Goal: Information Seeking & Learning: Compare options

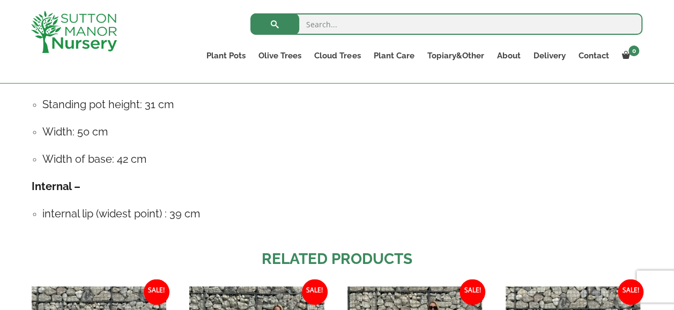
scroll to position [483, 0]
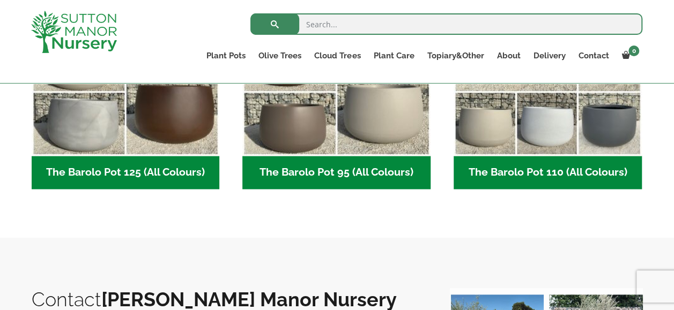
scroll to position [643, 0]
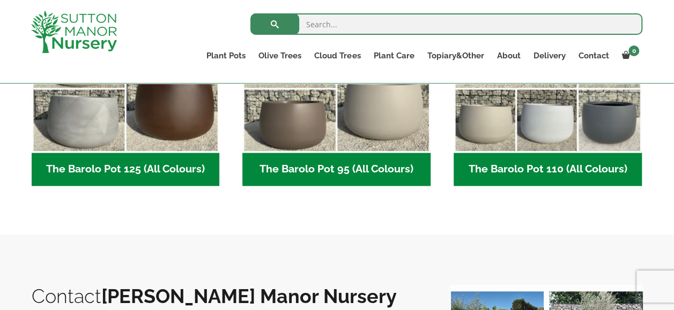
click at [487, 168] on h2 "The Barolo Pot 110 (All Colours) (7)" at bounding box center [548, 169] width 188 height 33
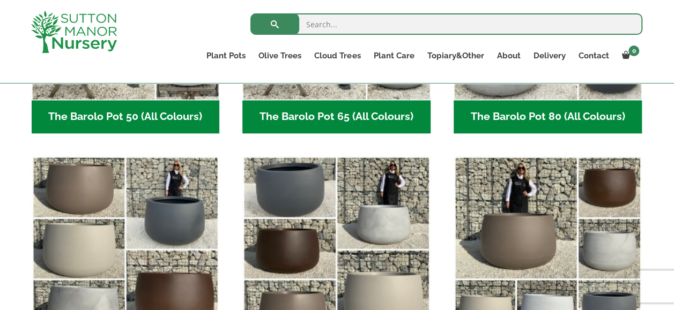
scroll to position [375, 0]
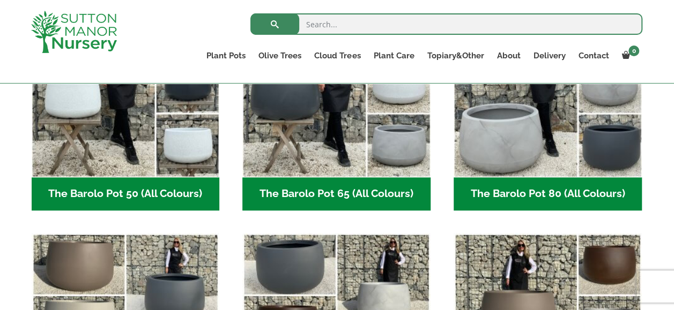
click at [551, 191] on h2 "The Barolo Pot 80 (All Colours) (7)" at bounding box center [548, 193] width 188 height 33
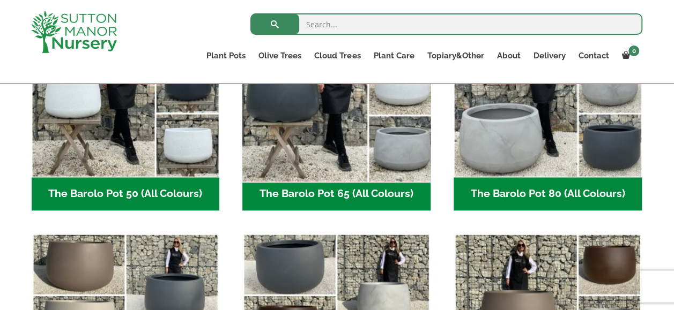
click at [326, 152] on img "Visit product category The Barolo Pot 65 (All Colours)" at bounding box center [336, 83] width 197 height 197
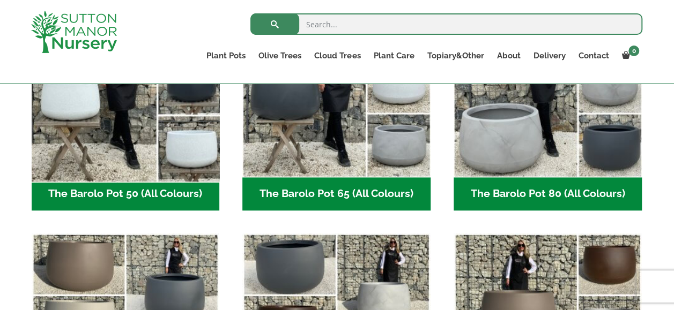
click at [125, 158] on img "Visit product category The Barolo Pot 50 (All Colours)" at bounding box center [125, 83] width 197 height 197
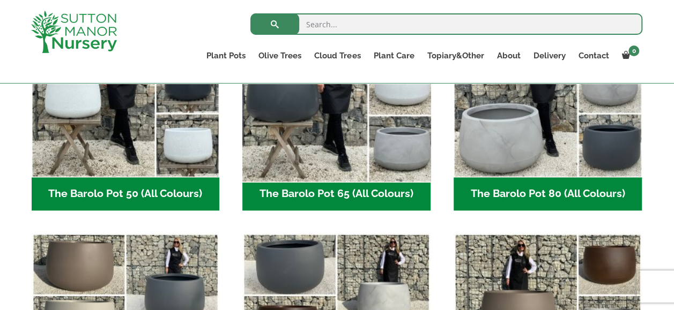
click at [378, 160] on img "Visit product category The Barolo Pot 65 (All Colours)" at bounding box center [336, 83] width 197 height 197
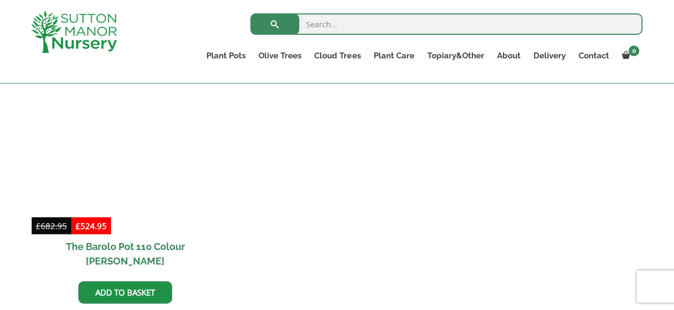
scroll to position [858, 0]
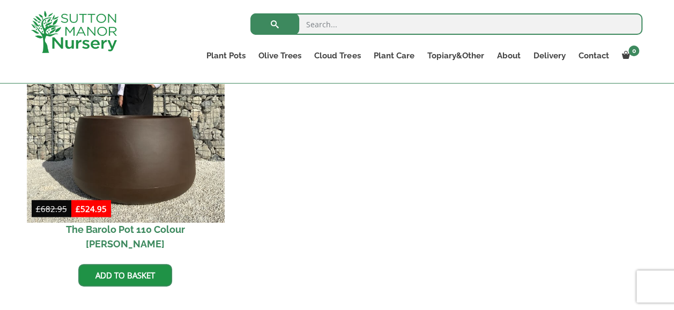
click at [152, 171] on img at bounding box center [125, 123] width 197 height 197
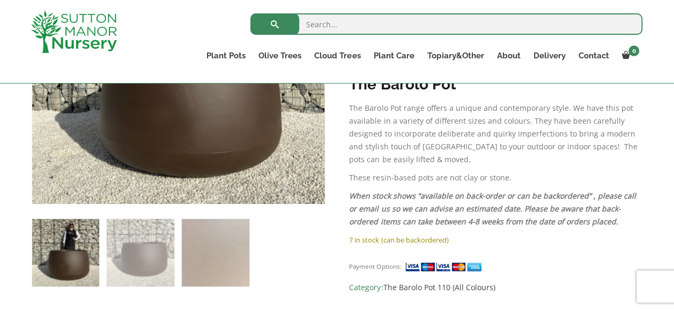
scroll to position [375, 0]
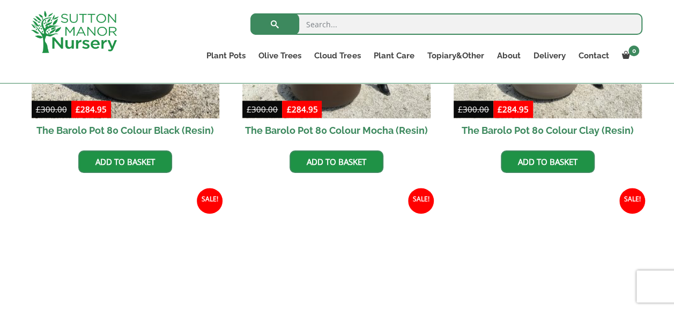
scroll to position [429, 0]
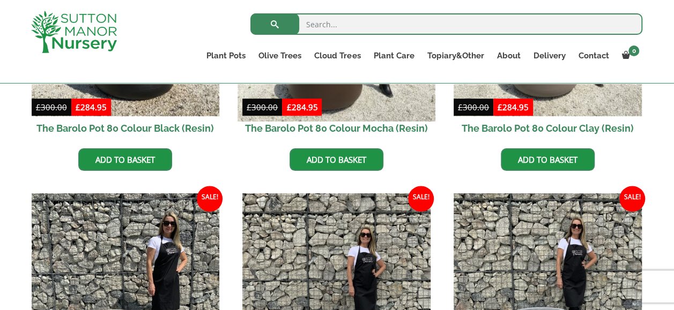
click at [345, 105] on img at bounding box center [336, 22] width 197 height 197
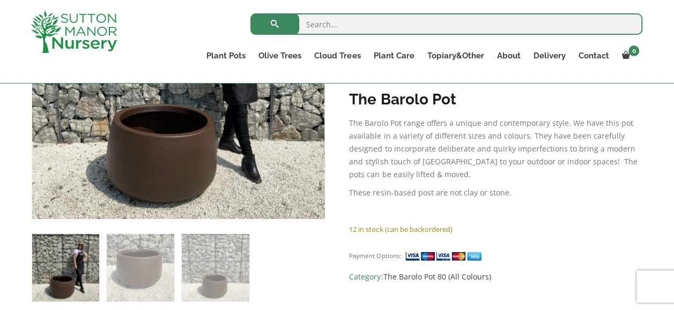
scroll to position [161, 0]
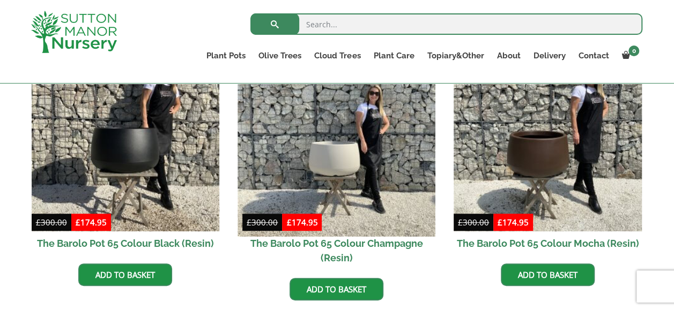
scroll to position [322, 0]
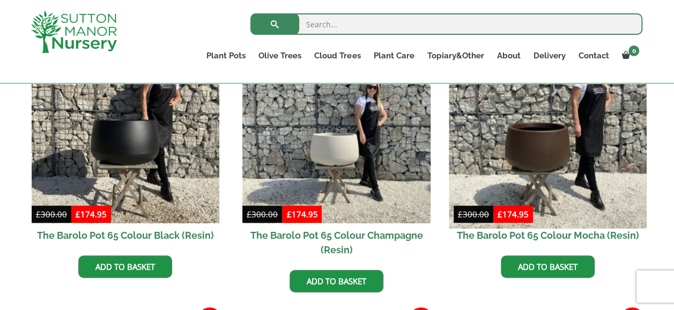
click at [554, 155] on img at bounding box center [547, 129] width 197 height 197
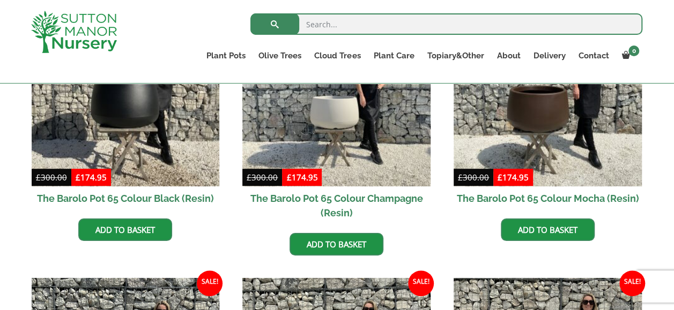
scroll to position [375, 0]
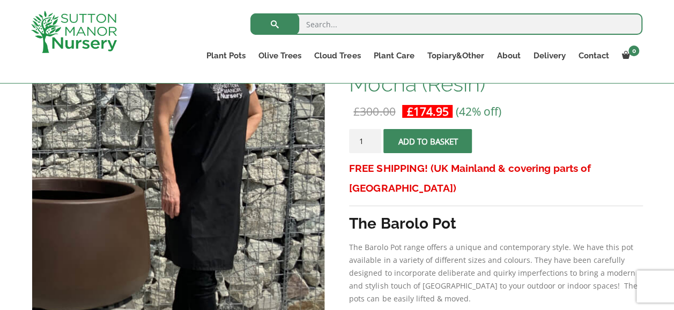
scroll to position [214, 0]
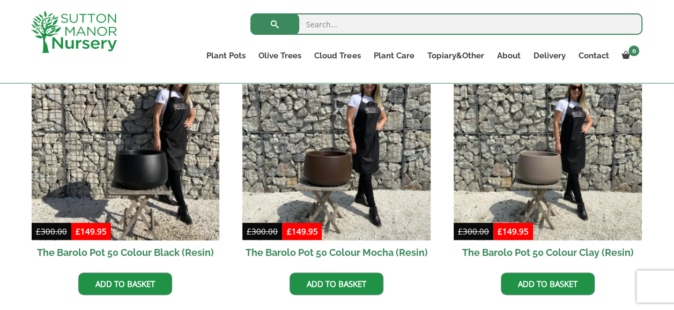
scroll to position [322, 0]
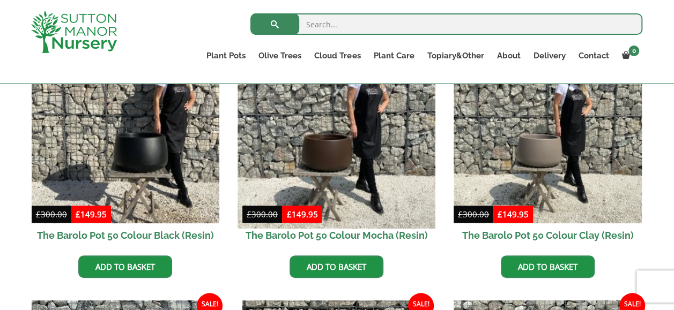
click at [356, 189] on img at bounding box center [336, 129] width 197 height 197
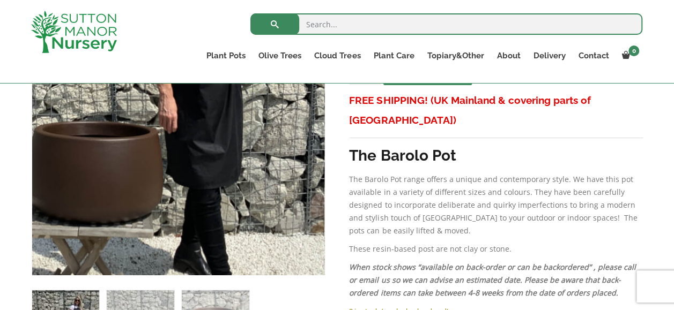
scroll to position [268, 0]
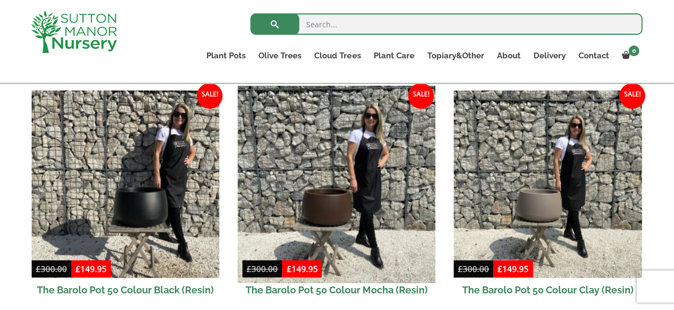
scroll to position [268, 0]
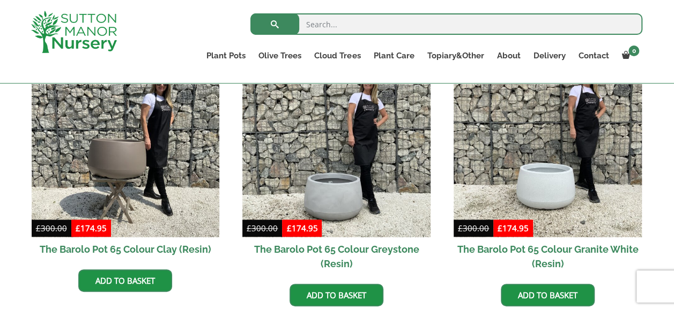
scroll to position [590, 0]
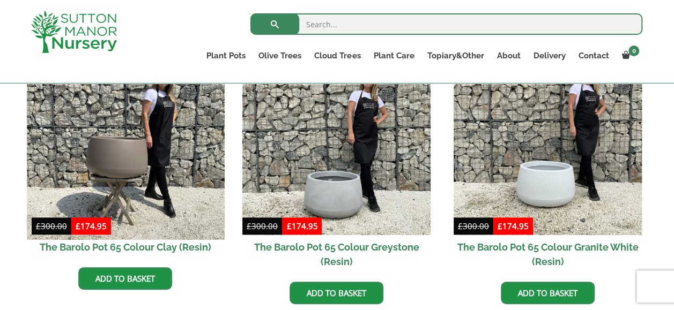
click at [150, 184] on img at bounding box center [125, 141] width 197 height 197
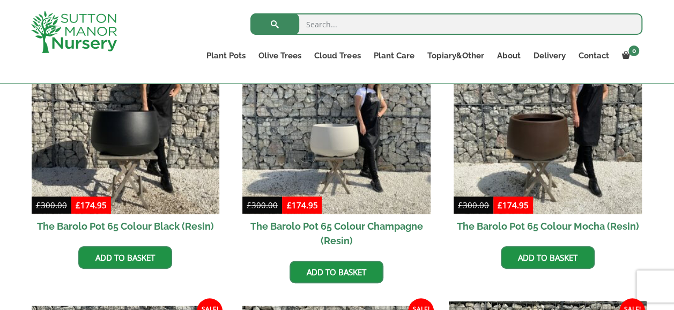
scroll to position [322, 0]
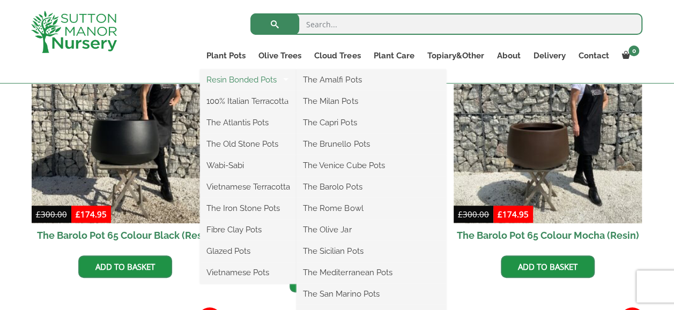
click at [235, 82] on link "Resin Bonded Pots" at bounding box center [248, 80] width 97 height 16
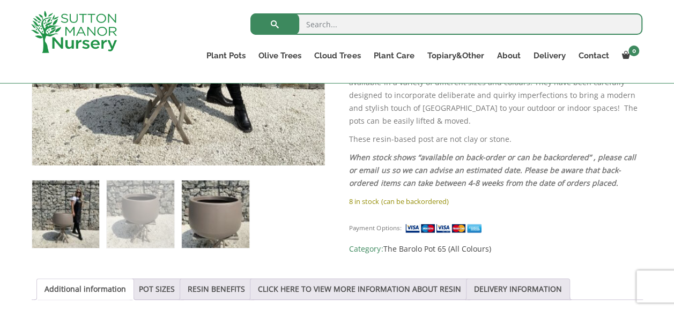
scroll to position [268, 0]
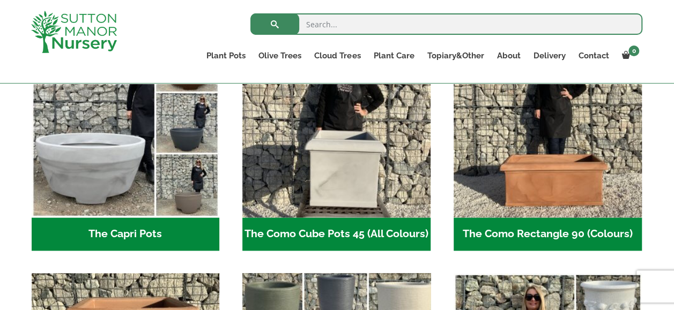
scroll to position [590, 0]
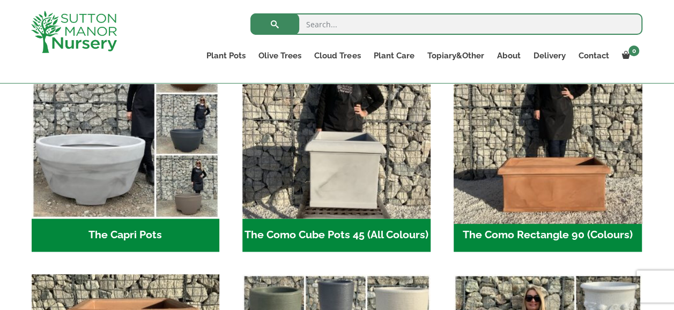
click at [514, 201] on img "Visit product category The Como Rectangle 90 (Colours)" at bounding box center [547, 124] width 197 height 197
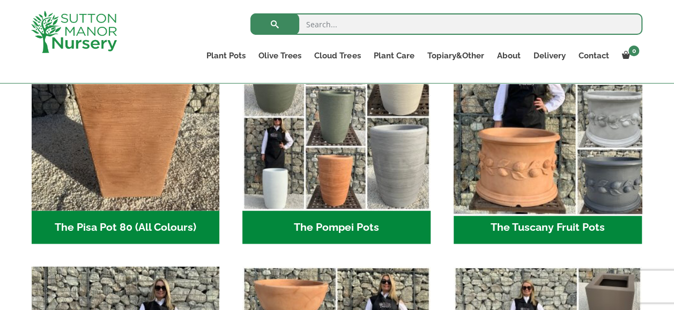
scroll to position [858, 0]
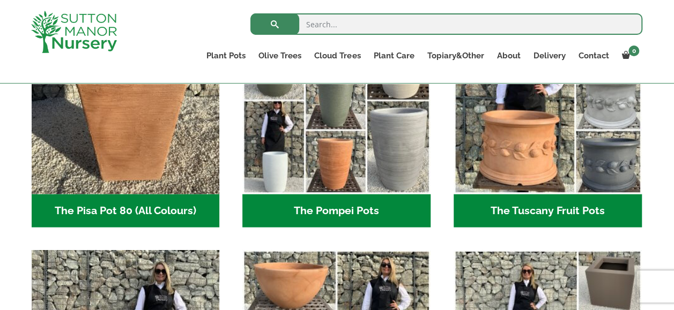
click at [328, 23] on input "search" at bounding box center [446, 23] width 392 height 21
type input "rectangle planter"
click at [250, 13] on button "submit" at bounding box center [274, 23] width 49 height 21
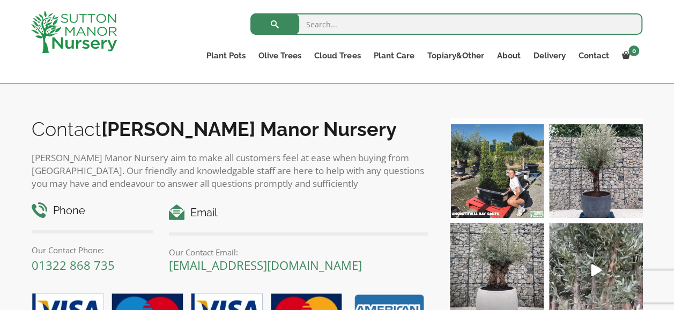
scroll to position [643, 0]
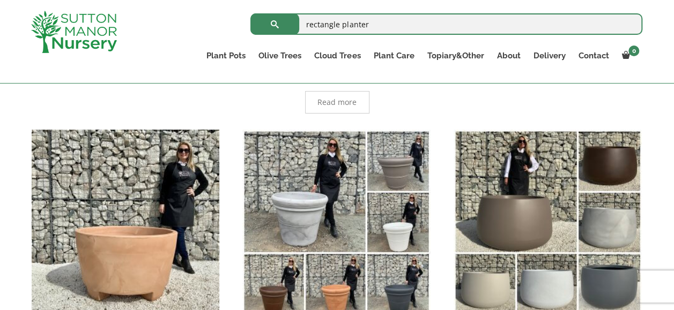
scroll to position [214, 0]
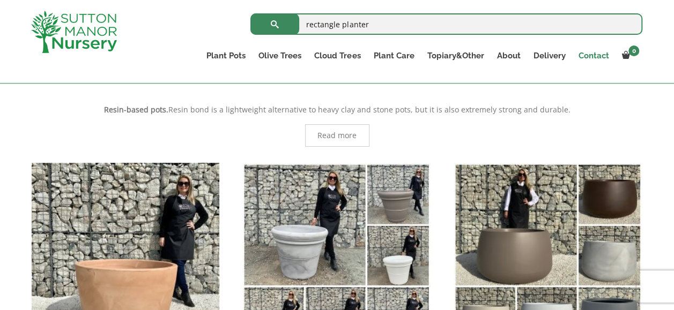
click at [589, 55] on link "Contact" at bounding box center [593, 55] width 43 height 15
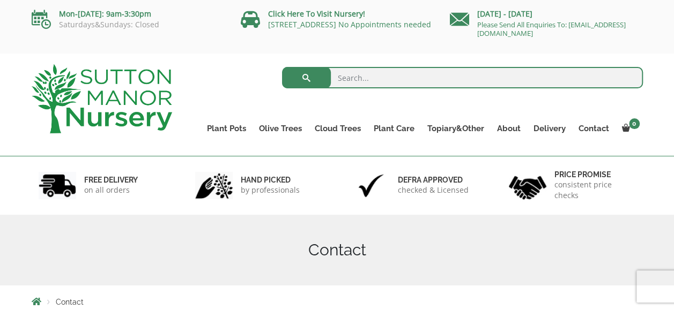
click at [352, 78] on input "search" at bounding box center [462, 77] width 361 height 21
type input "trough"
click at [282, 67] on button "submit" at bounding box center [306, 77] width 49 height 21
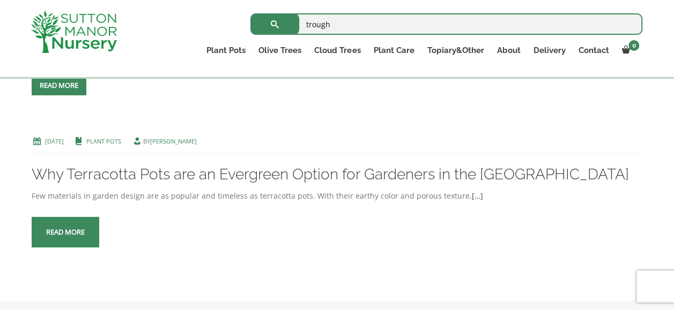
scroll to position [643, 0]
